Goal: Task Accomplishment & Management: Use online tool/utility

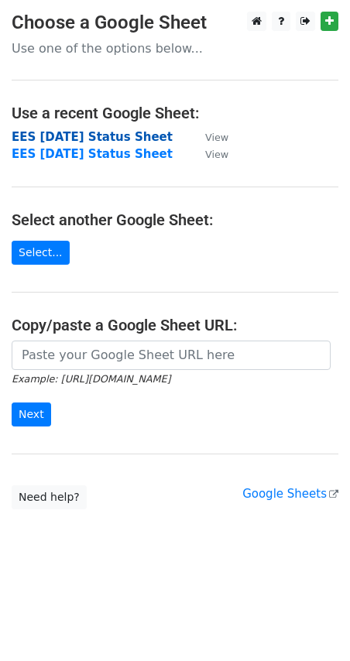
click at [35, 141] on strong "EES [DATE] Status Sheet" at bounding box center [92, 137] width 161 height 14
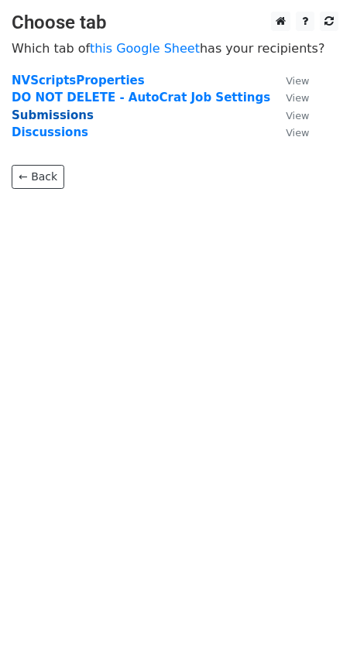
click at [42, 113] on strong "Submissions" at bounding box center [53, 115] width 82 height 14
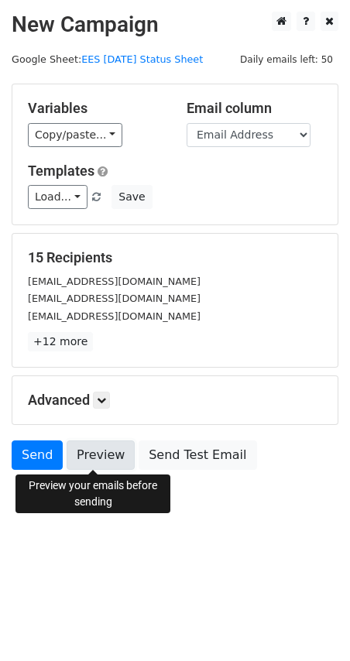
click at [72, 462] on link "Preview" at bounding box center [101, 455] width 68 height 29
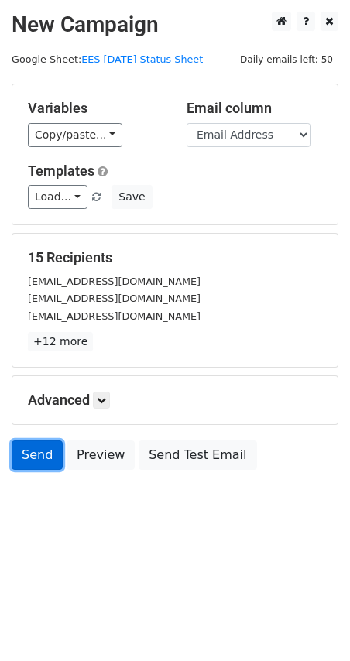
click at [26, 462] on link "Send" at bounding box center [37, 455] width 51 height 29
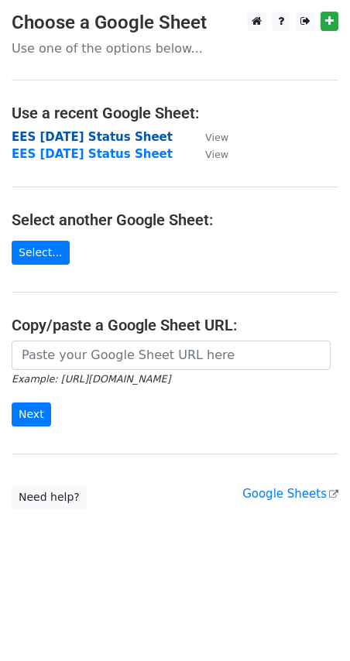
click at [45, 135] on strong "EES [DATE] Status Sheet" at bounding box center [92, 137] width 161 height 14
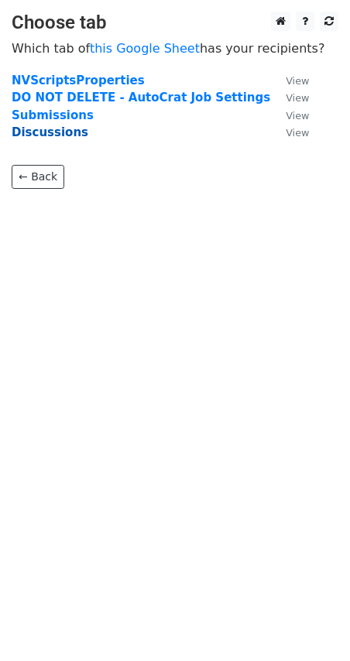
click at [50, 131] on strong "Discussions" at bounding box center [50, 132] width 77 height 14
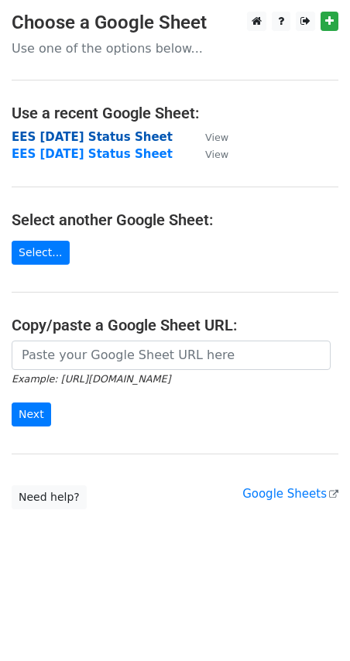
click at [95, 139] on strong "EES [DATE] Status Sheet" at bounding box center [92, 137] width 161 height 14
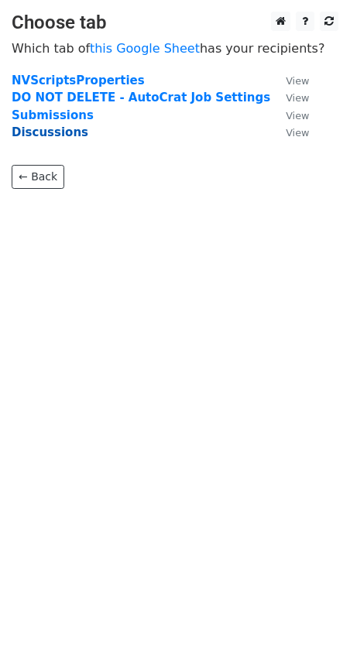
click at [42, 130] on strong "Discussions" at bounding box center [50, 132] width 77 height 14
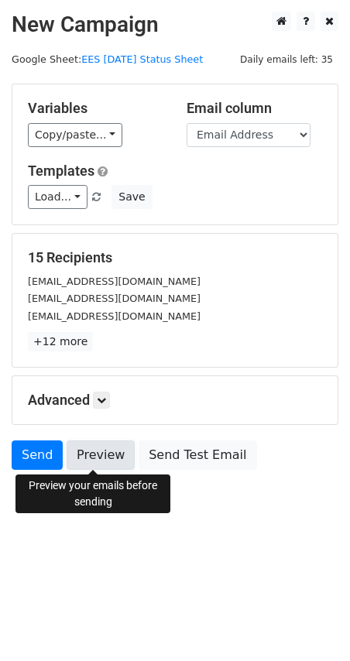
click at [112, 455] on link "Preview" at bounding box center [101, 455] width 68 height 29
click at [74, 461] on link "Preview" at bounding box center [101, 455] width 68 height 29
click at [96, 457] on link "Preview" at bounding box center [101, 455] width 68 height 29
click at [100, 459] on link "Preview" at bounding box center [101, 455] width 68 height 29
click at [76, 462] on link "Preview" at bounding box center [101, 455] width 68 height 29
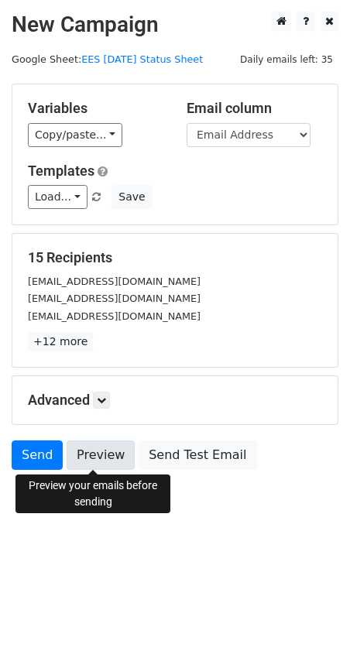
click at [105, 452] on link "Preview" at bounding box center [101, 455] width 68 height 29
click at [98, 464] on link "Preview" at bounding box center [101, 455] width 68 height 29
click at [104, 458] on link "Preview" at bounding box center [101, 455] width 68 height 29
click at [89, 462] on link "Preview" at bounding box center [101, 455] width 68 height 29
click at [92, 456] on link "Preview" at bounding box center [101, 455] width 68 height 29
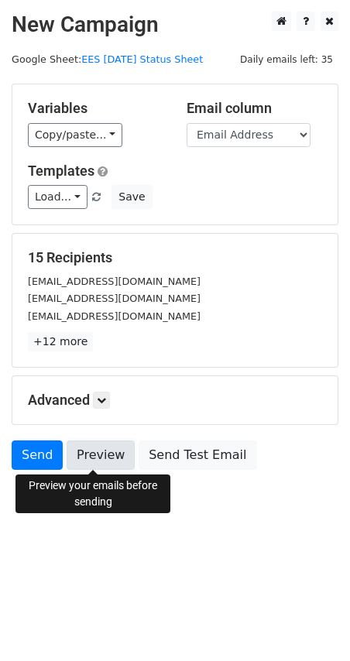
click at [102, 462] on link "Preview" at bounding box center [101, 455] width 68 height 29
click at [113, 453] on link "Preview" at bounding box center [101, 455] width 68 height 29
click at [95, 467] on link "Preview" at bounding box center [101, 455] width 68 height 29
click at [110, 455] on link "Preview" at bounding box center [101, 455] width 68 height 29
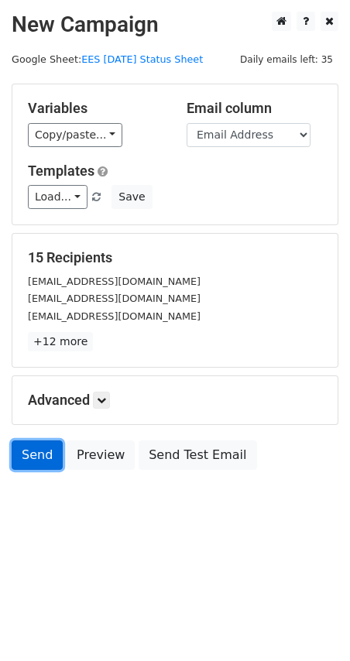
click at [25, 457] on link "Send" at bounding box center [37, 455] width 51 height 29
